Goal: Information Seeking & Learning: Learn about a topic

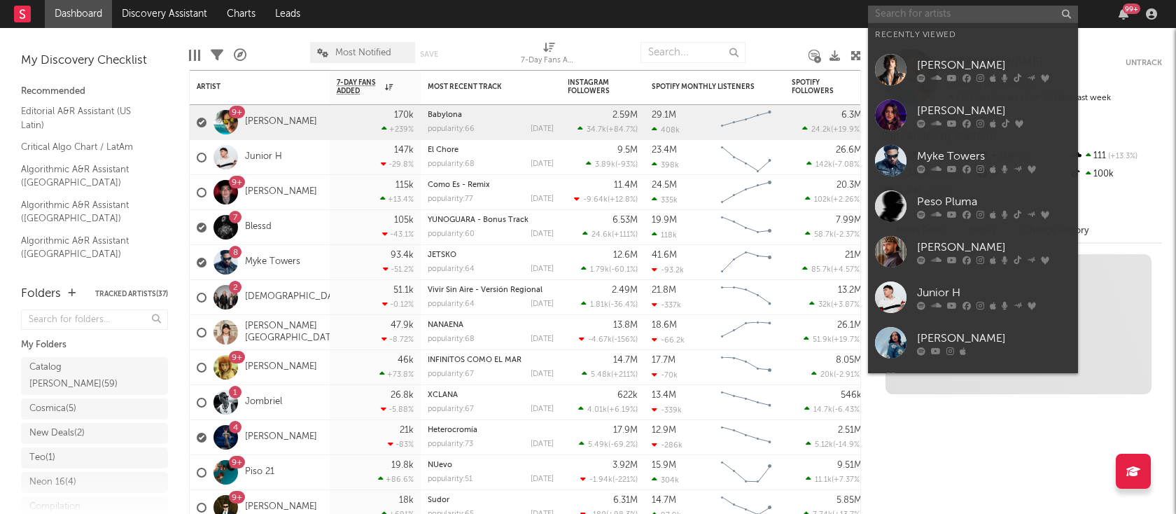
click at [898, 9] on input "text" at bounding box center [973, 14] width 210 height 17
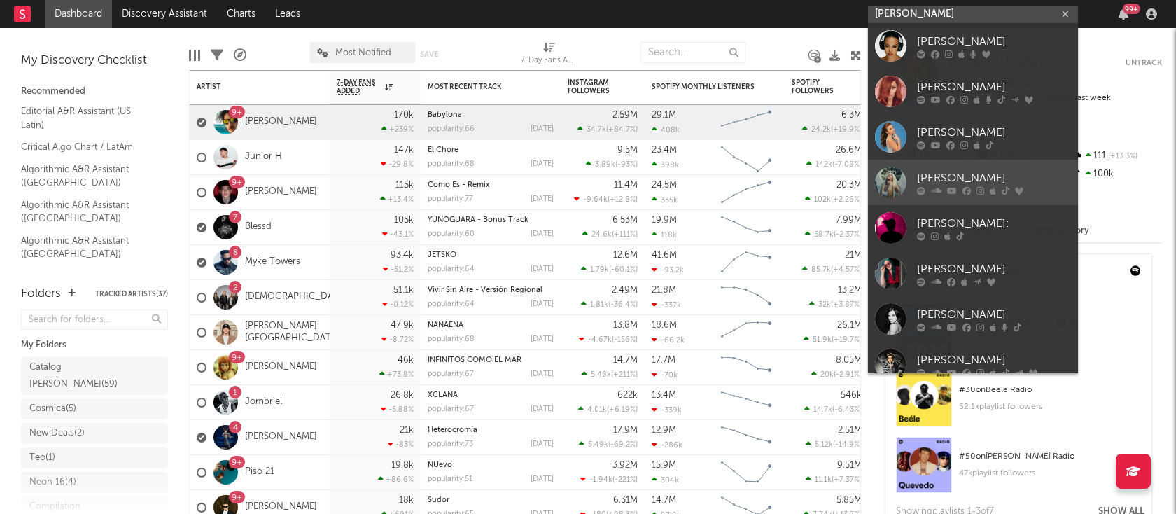
type input "[PERSON_NAME]"
click at [938, 167] on link "[PERSON_NAME]" at bounding box center [973, 182] width 210 height 45
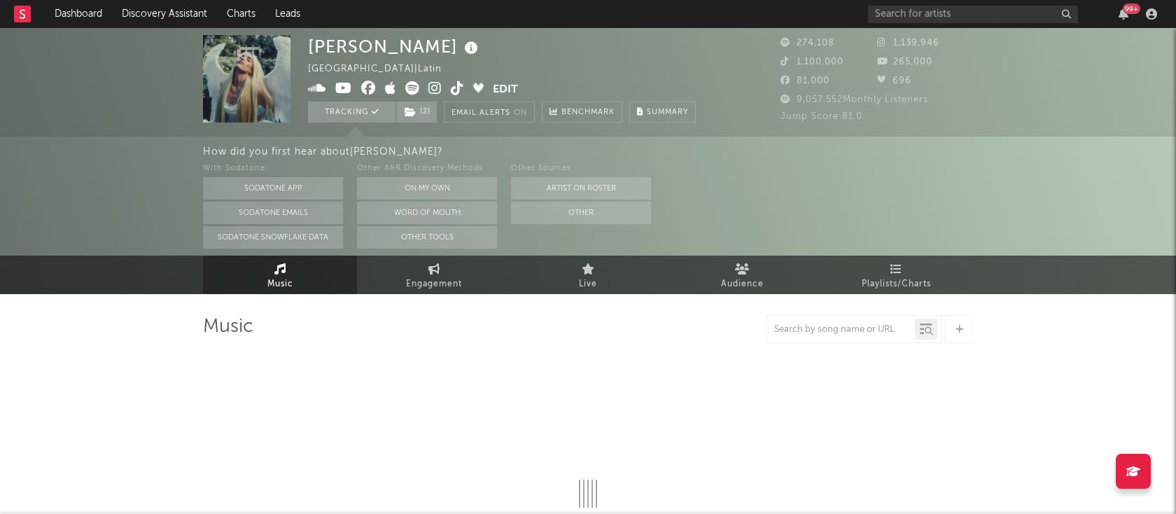
select select "6m"
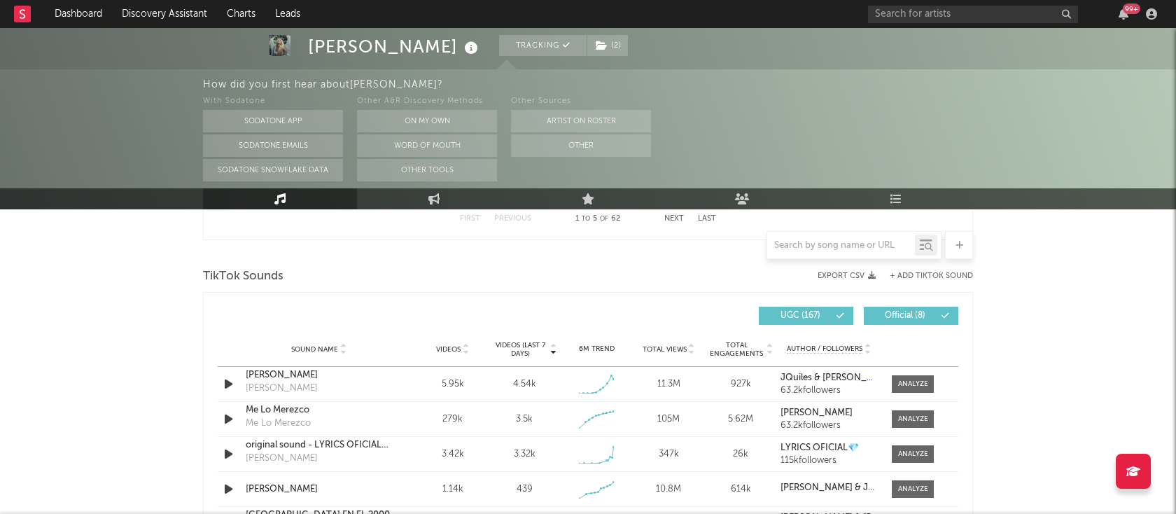
scroll to position [946, 0]
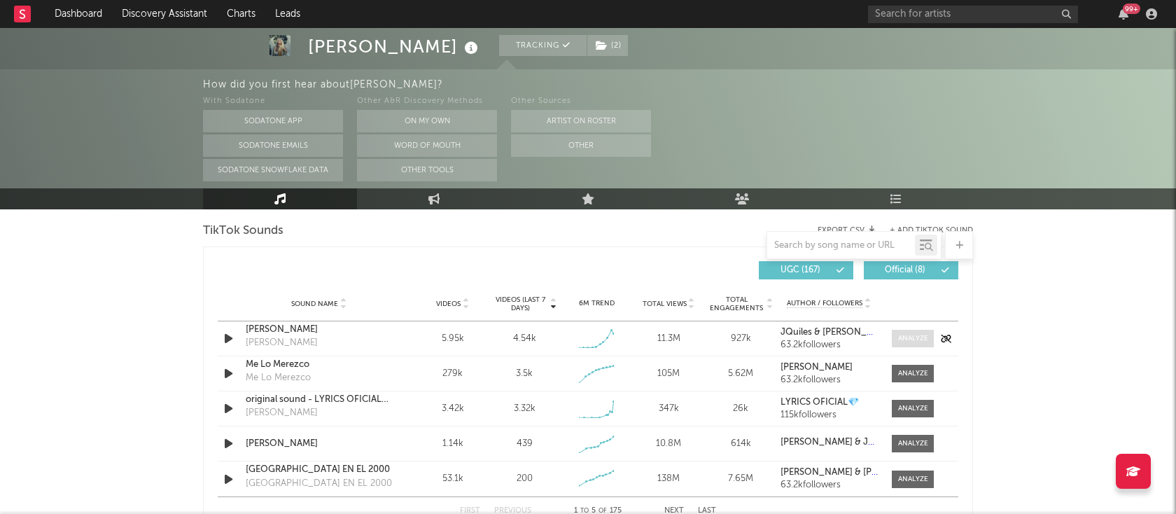
click at [914, 334] on div at bounding box center [913, 338] width 30 height 10
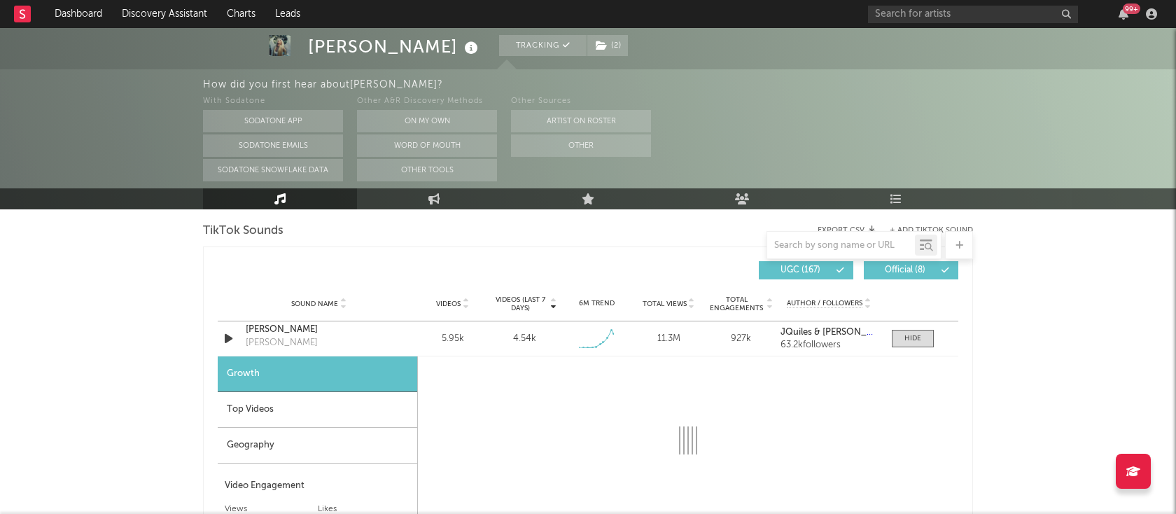
select select "1w"
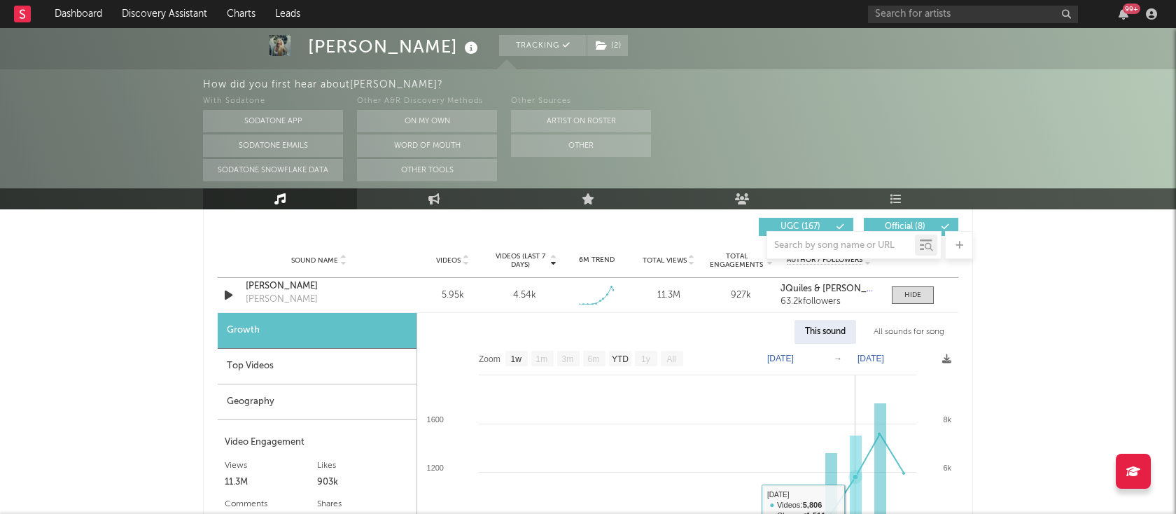
scroll to position [989, 0]
click at [887, 331] on div "All sounds for song" at bounding box center [909, 332] width 92 height 24
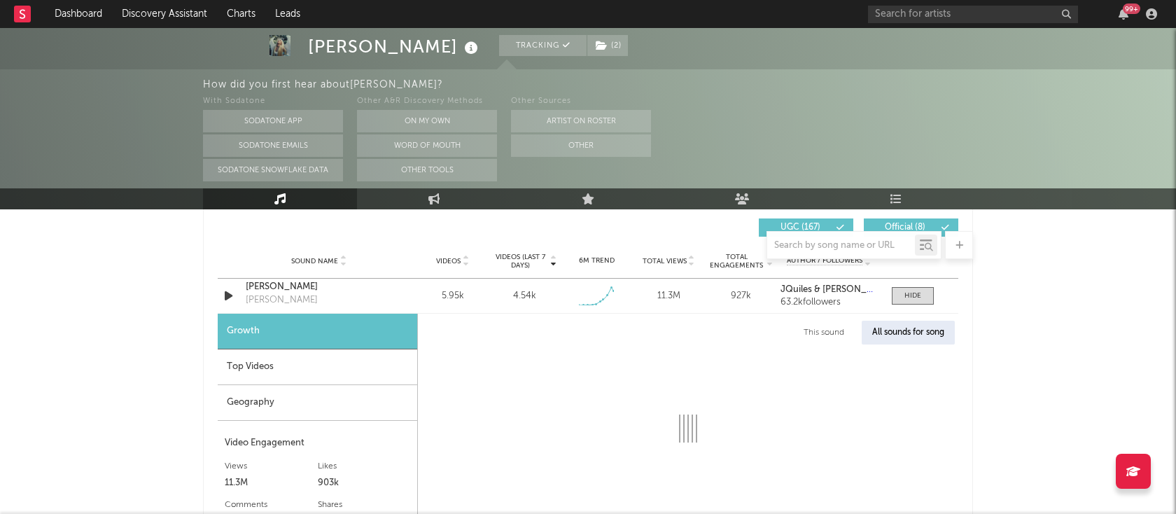
select select "1w"
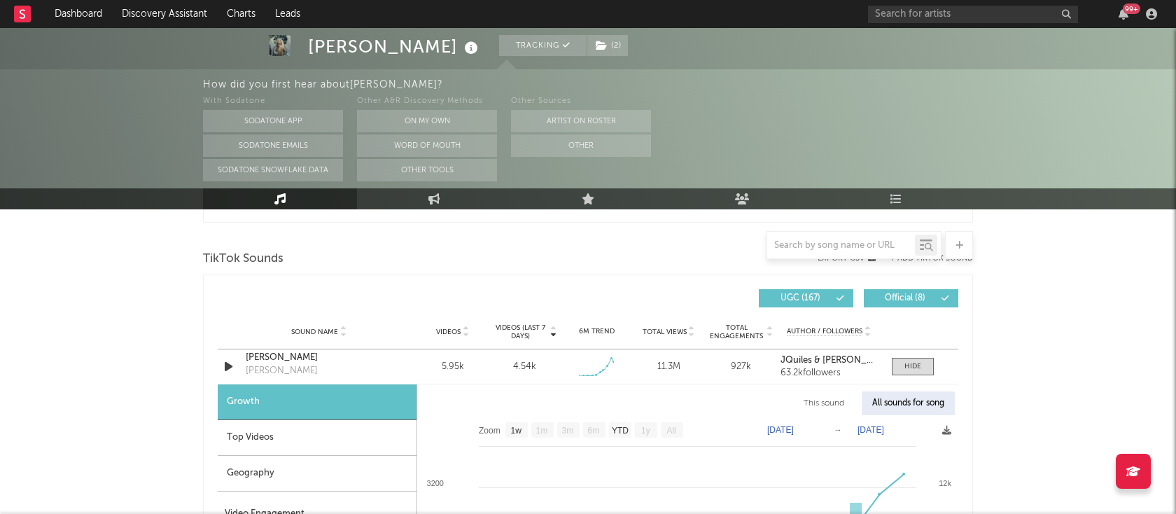
scroll to position [1104, 0]
